Goal: Task Accomplishment & Management: Use online tool/utility

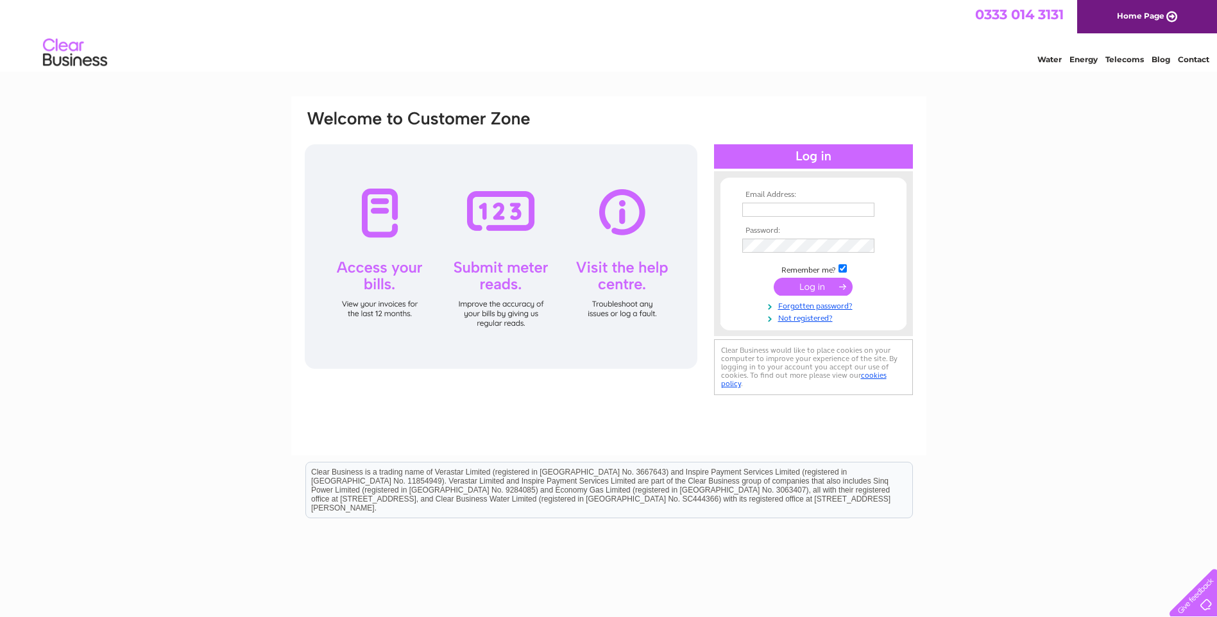
type input "nicky@dglfabs.com"
click at [797, 285] on input "submit" at bounding box center [813, 287] width 79 height 18
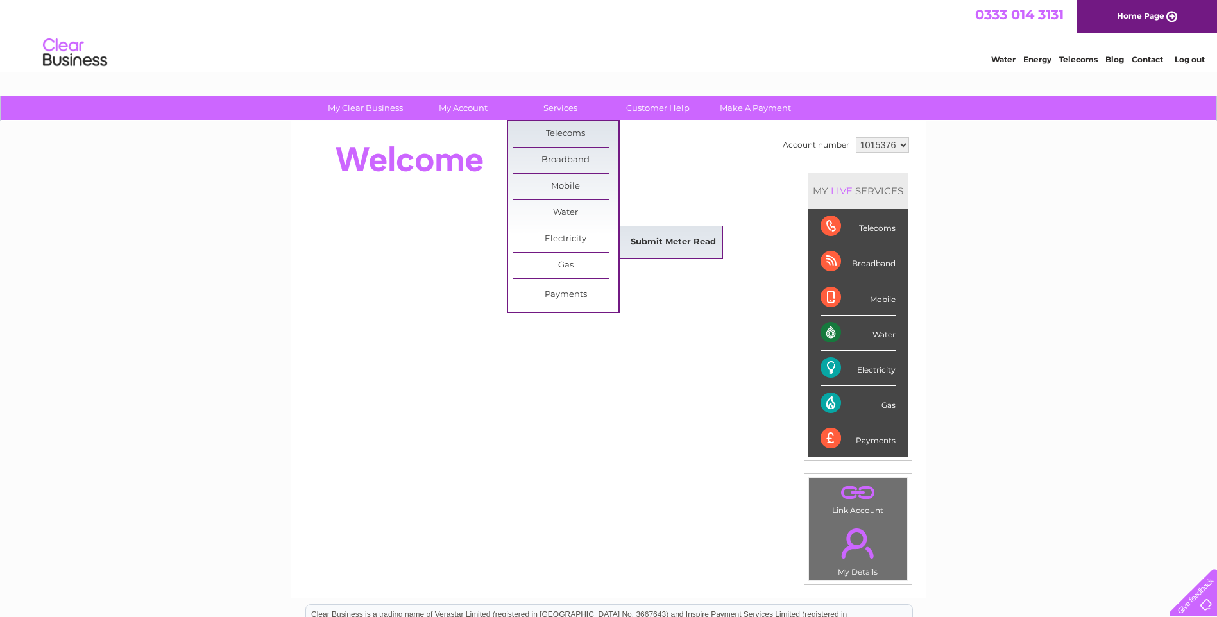
click at [646, 239] on link "Submit Meter Read" at bounding box center [673, 243] width 106 height 26
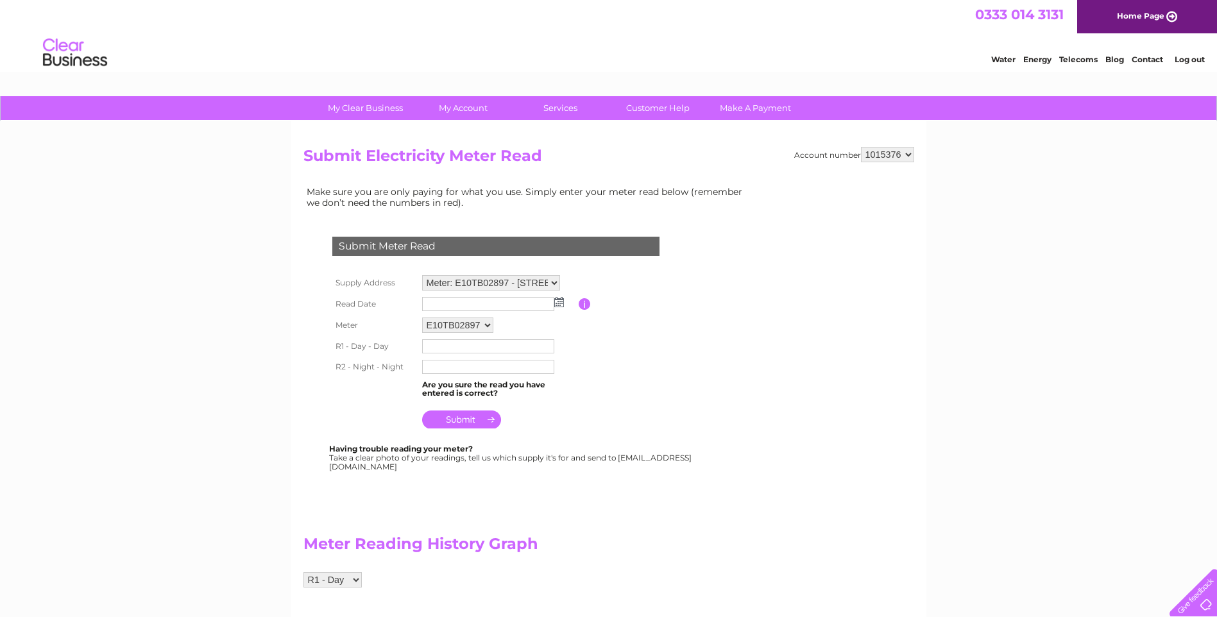
click at [559, 301] on img at bounding box center [559, 302] width 10 height 10
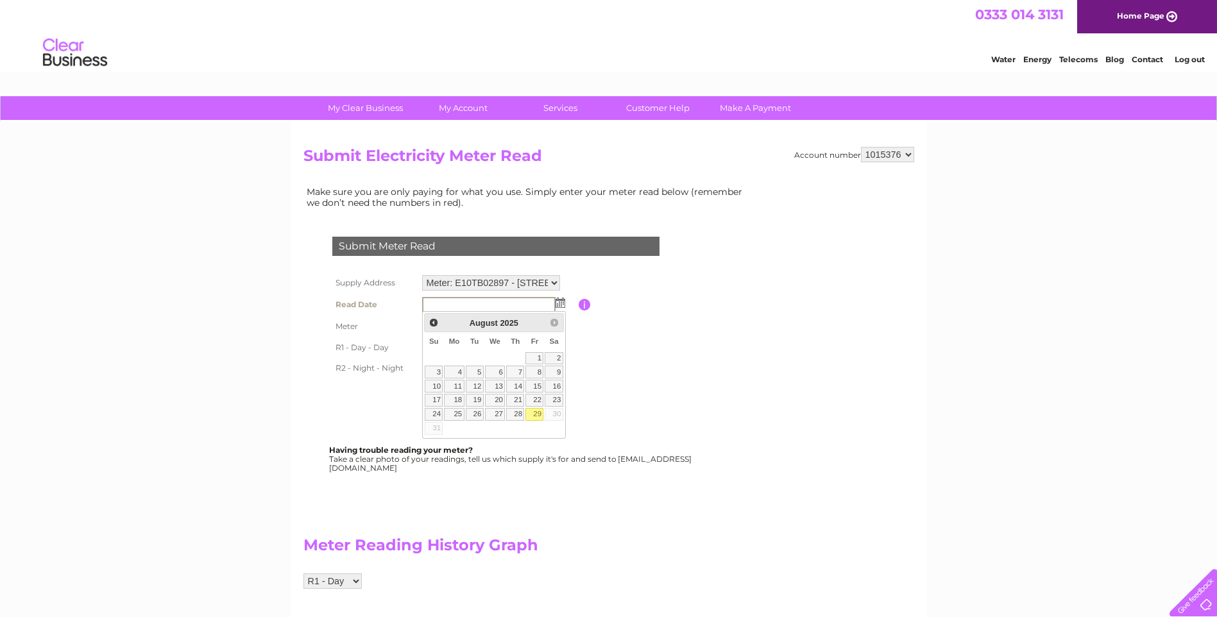
click at [534, 412] on link "29" at bounding box center [534, 414] width 18 height 13
type input "[DATE]"
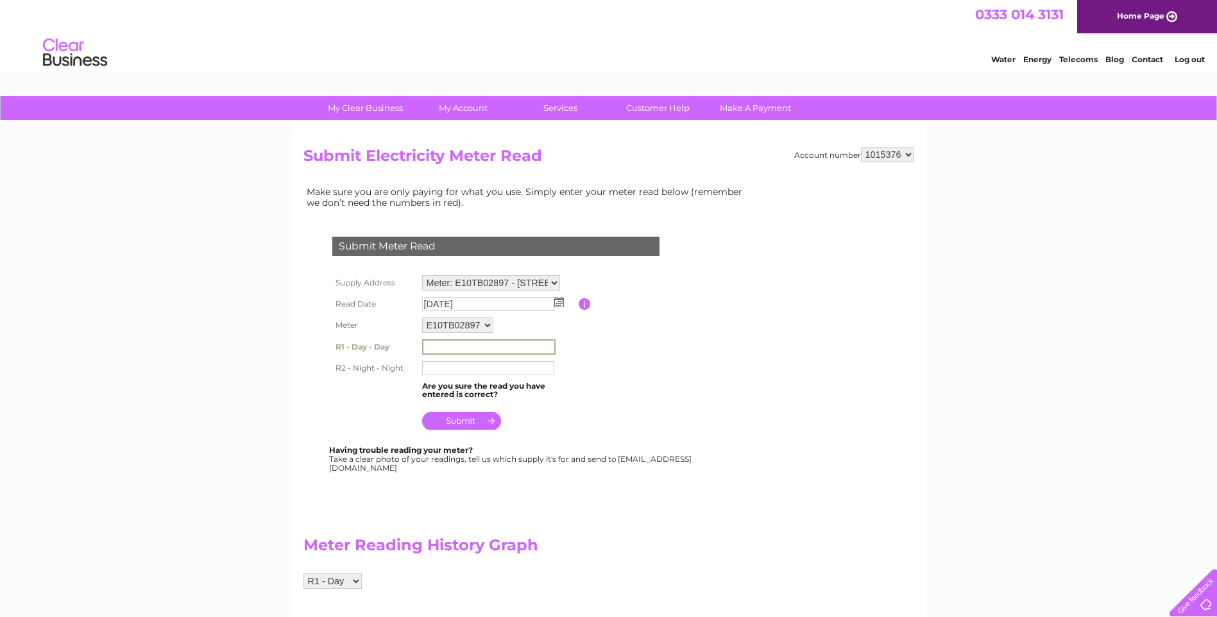
click at [461, 345] on input "text" at bounding box center [488, 346] width 133 height 15
type input "00120499"
click at [450, 368] on input "text" at bounding box center [488, 367] width 133 height 15
type input "00025074"
click at [450, 418] on input "submit" at bounding box center [461, 421] width 79 height 18
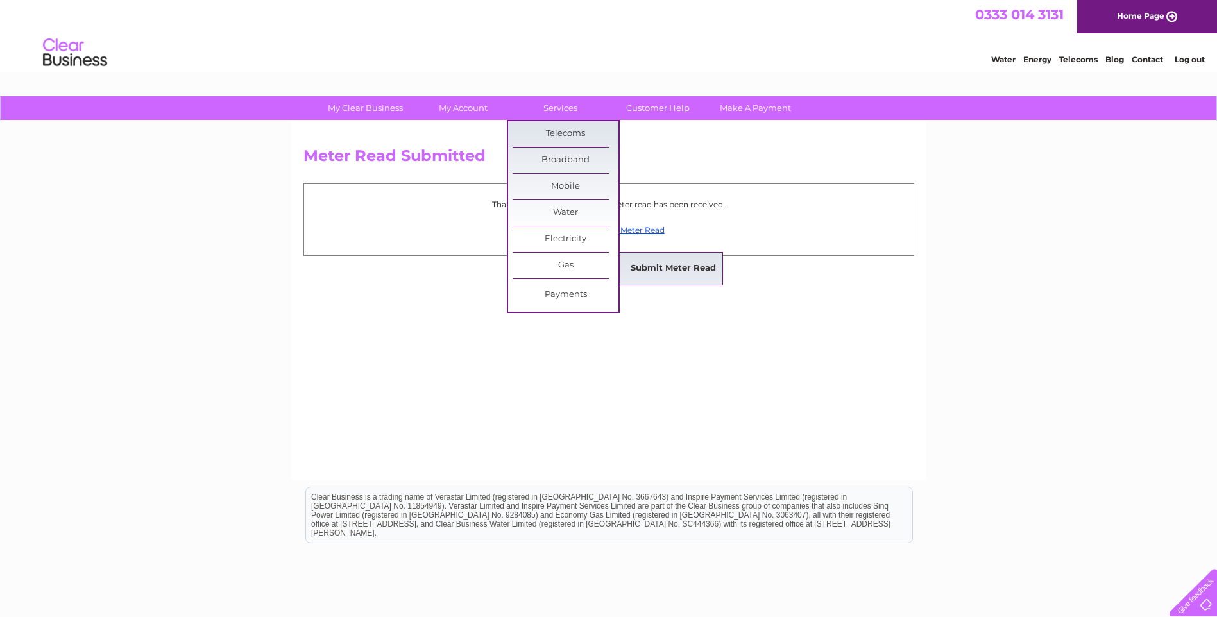
click at [640, 268] on link "Submit Meter Read" at bounding box center [673, 269] width 106 height 26
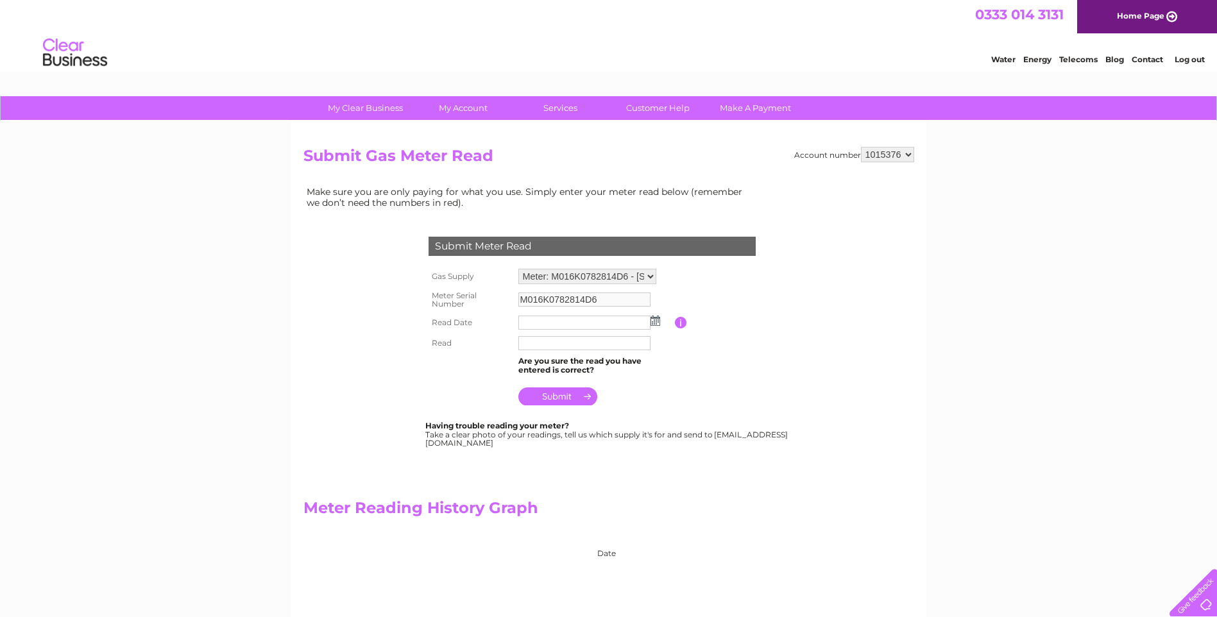
click at [658, 322] on img at bounding box center [655, 321] width 10 height 10
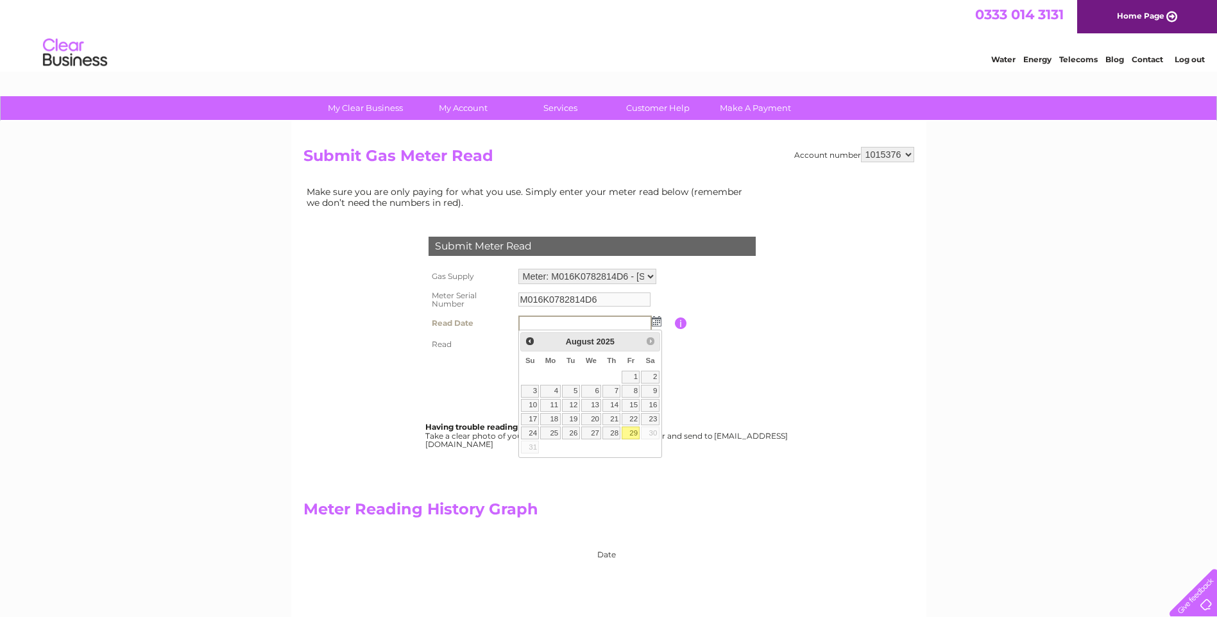
click at [630, 430] on link "29" at bounding box center [631, 433] width 18 height 13
type input "2025/08/29"
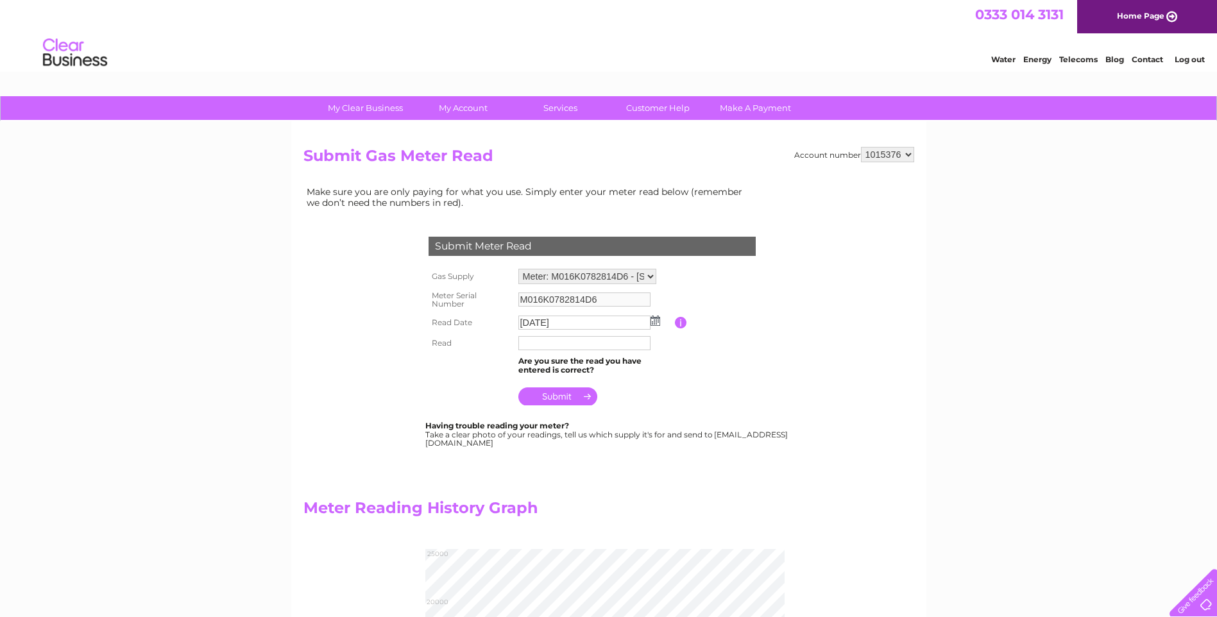
click at [557, 341] on input "text" at bounding box center [584, 343] width 132 height 14
type input "021434"
click at [554, 400] on input "submit" at bounding box center [557, 398] width 79 height 18
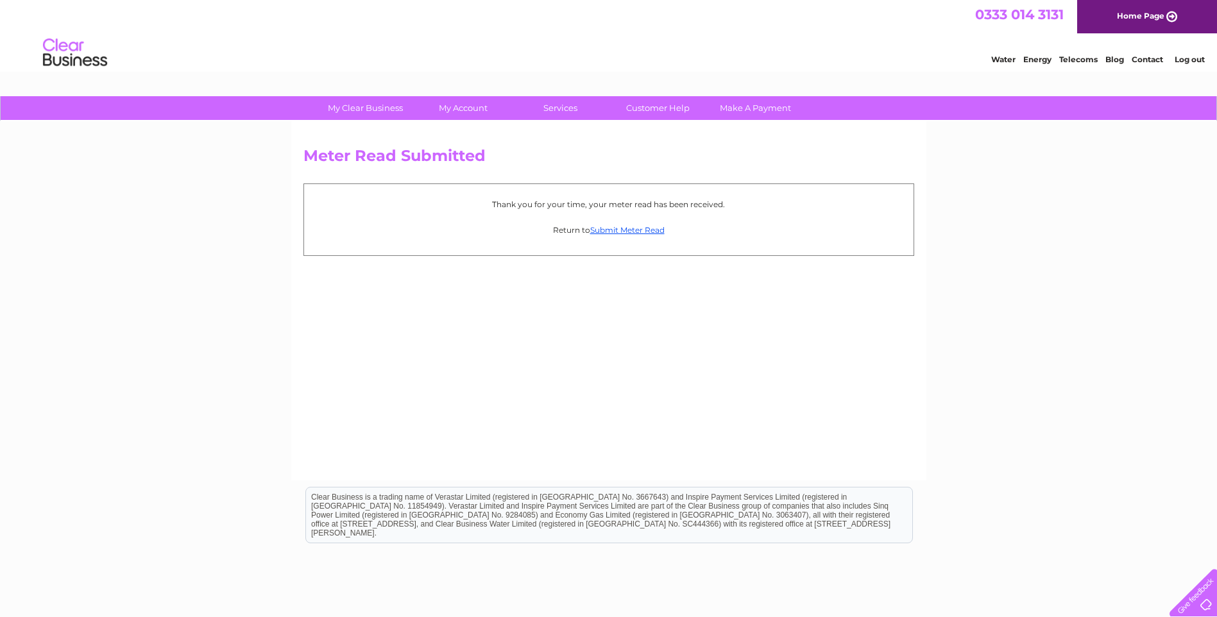
click at [1184, 58] on link "Log out" at bounding box center [1190, 60] width 30 height 10
